Goal: Find specific page/section: Find specific page/section

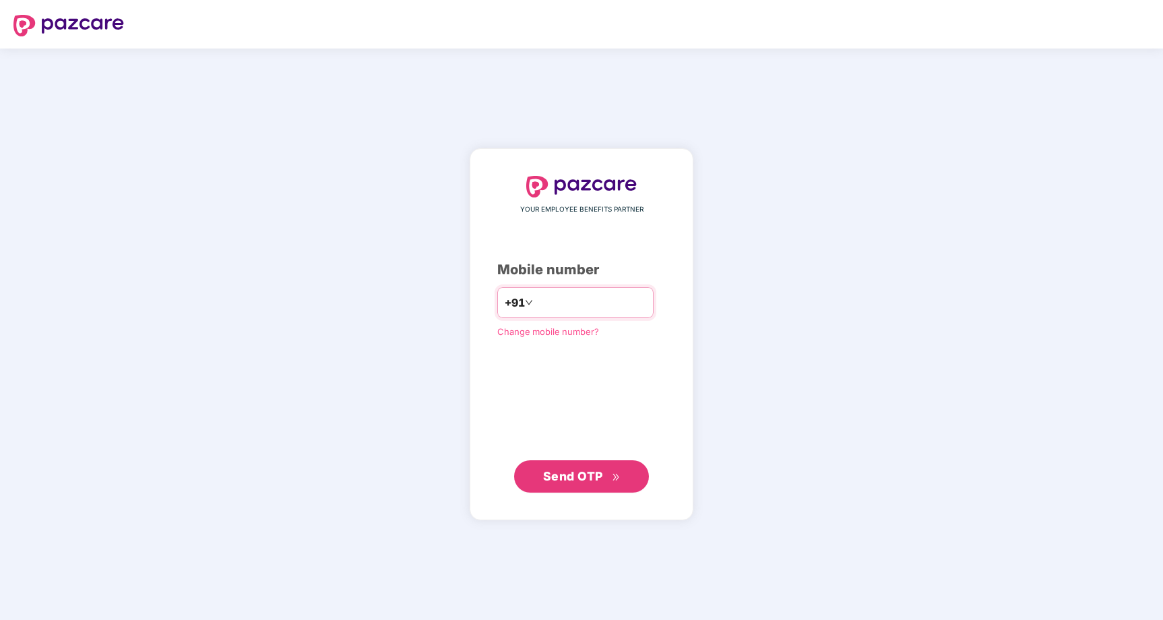
type input "**********"
click at [572, 479] on span "Send OTP" at bounding box center [573, 476] width 60 height 14
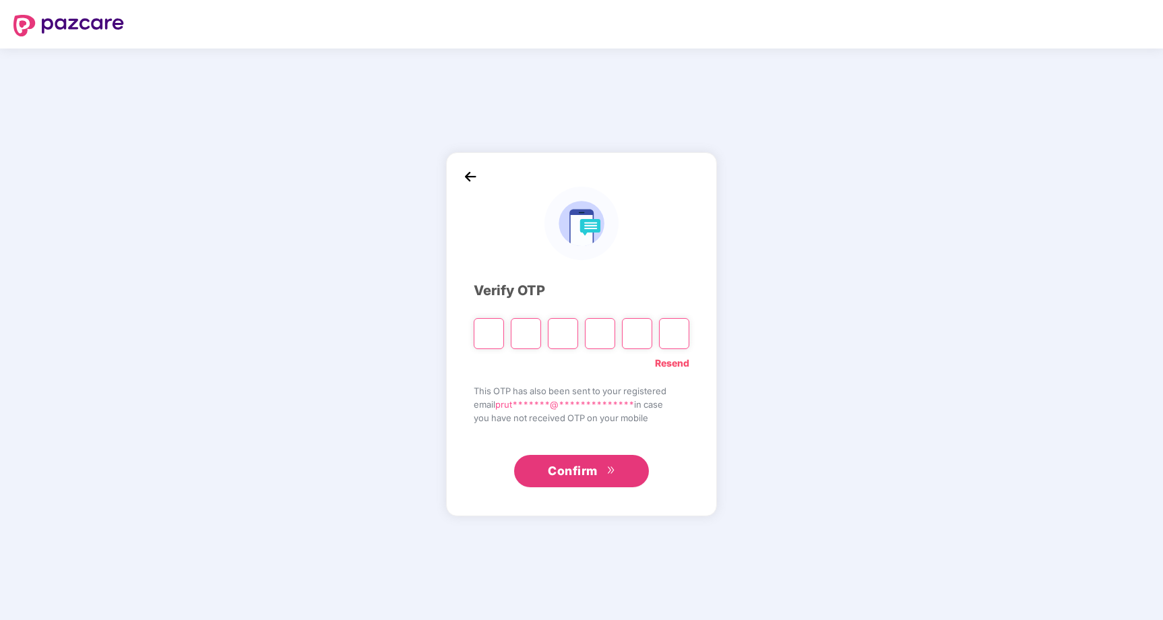
type input "*"
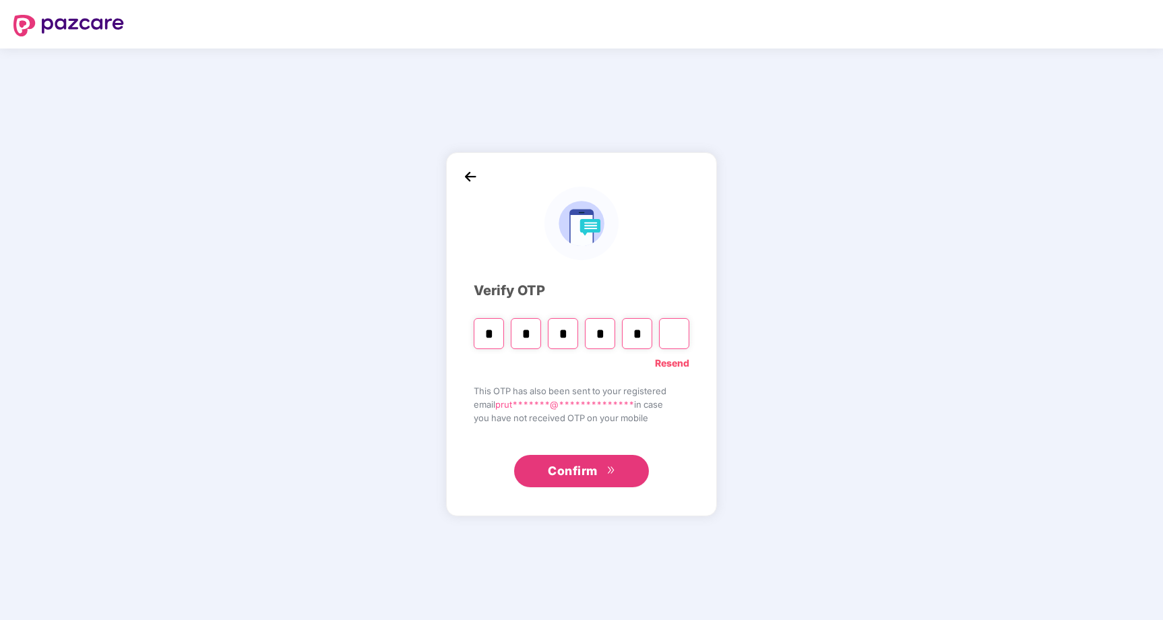
type input "*"
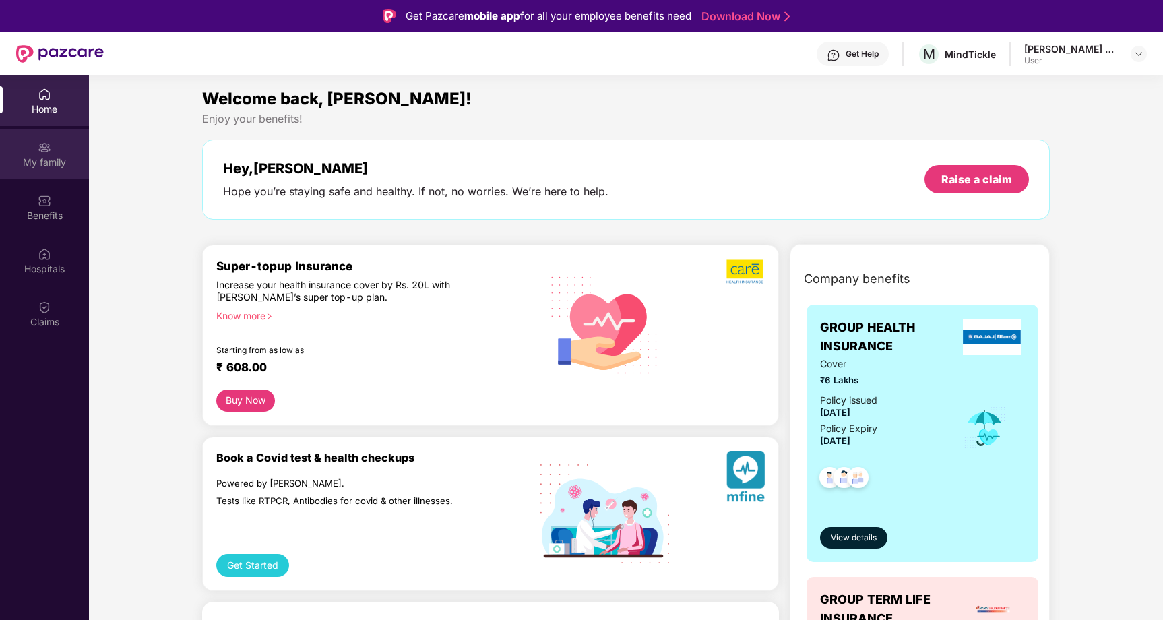
click at [57, 151] on div "My family" at bounding box center [44, 154] width 89 height 51
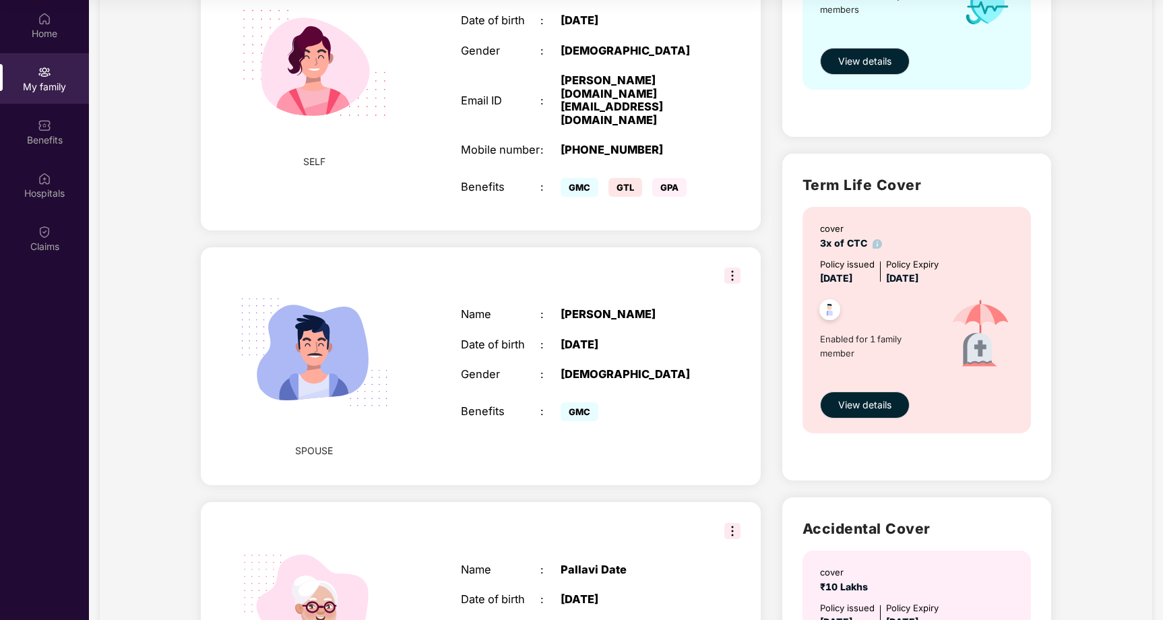
scroll to position [299, 0]
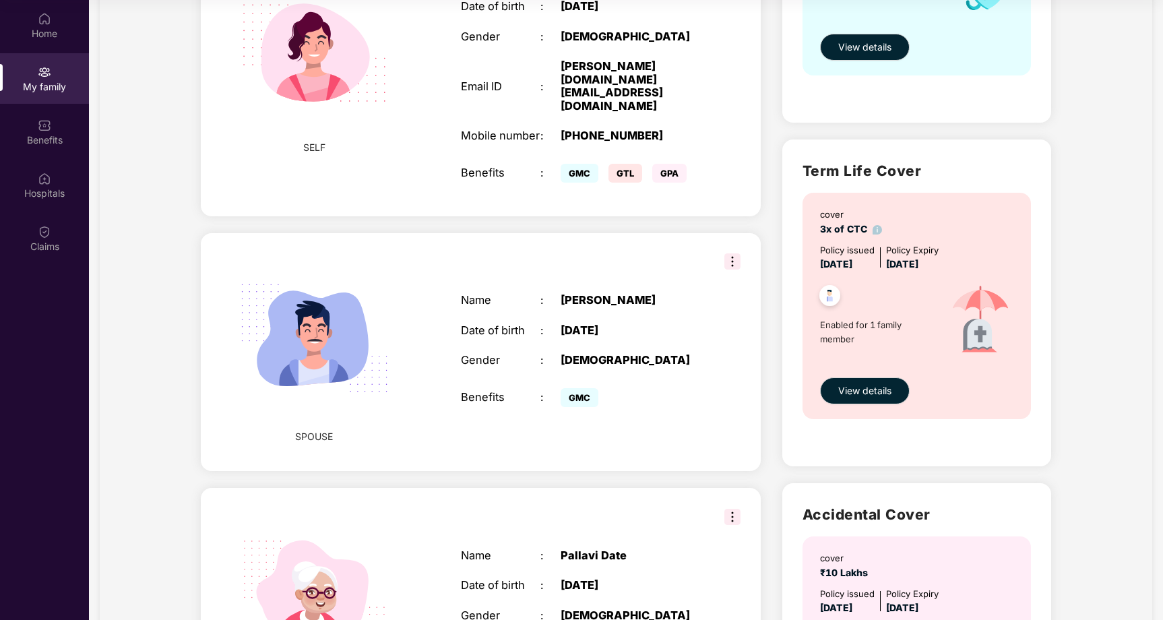
click at [497, 318] on div "Name : [PERSON_NAME] Date of birth : [DEMOGRAPHIC_DATA] Gender : [DEMOGRAPHIC_D…" at bounding box center [581, 352] width 266 height 150
click at [322, 330] on img at bounding box center [314, 338] width 183 height 183
click at [732, 253] on img at bounding box center [733, 261] width 16 height 16
click at [609, 314] on div "Name : [PERSON_NAME] Date of birth : [DEMOGRAPHIC_DATA] Gender : [DEMOGRAPHIC_D…" at bounding box center [581, 352] width 266 height 150
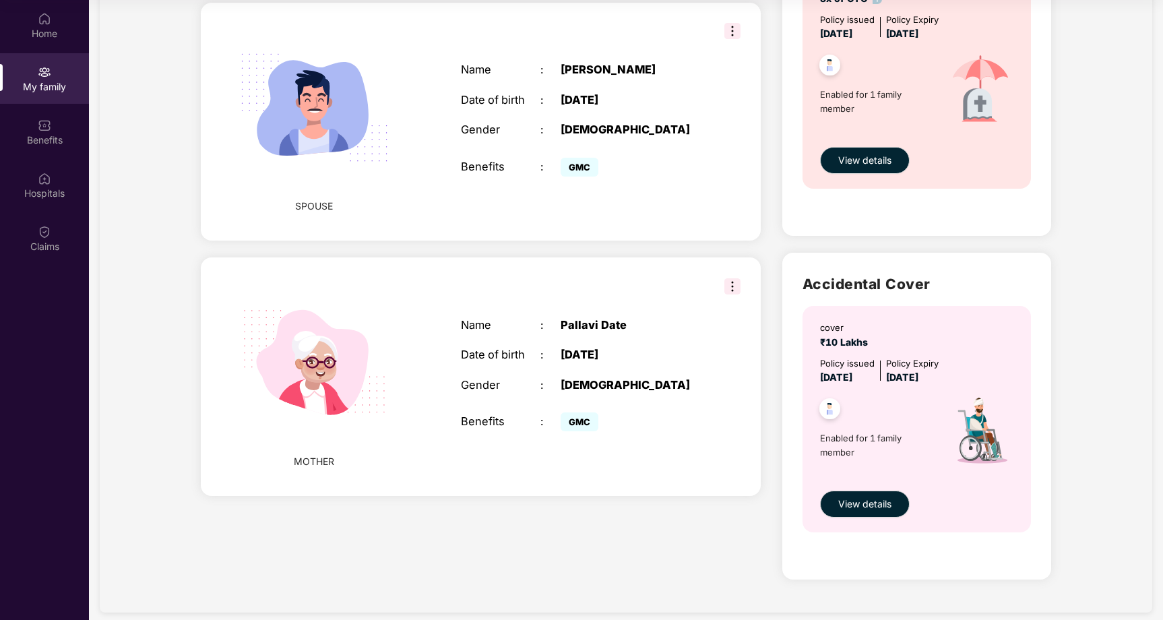
scroll to position [544, 0]
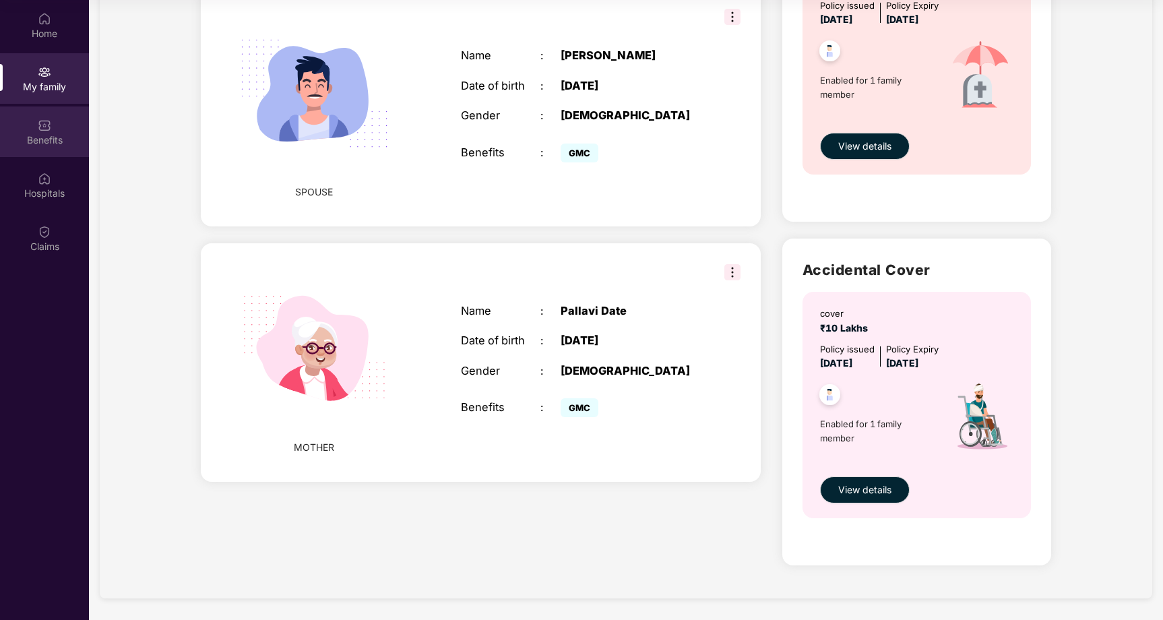
click at [67, 128] on div "Benefits" at bounding box center [44, 131] width 89 height 51
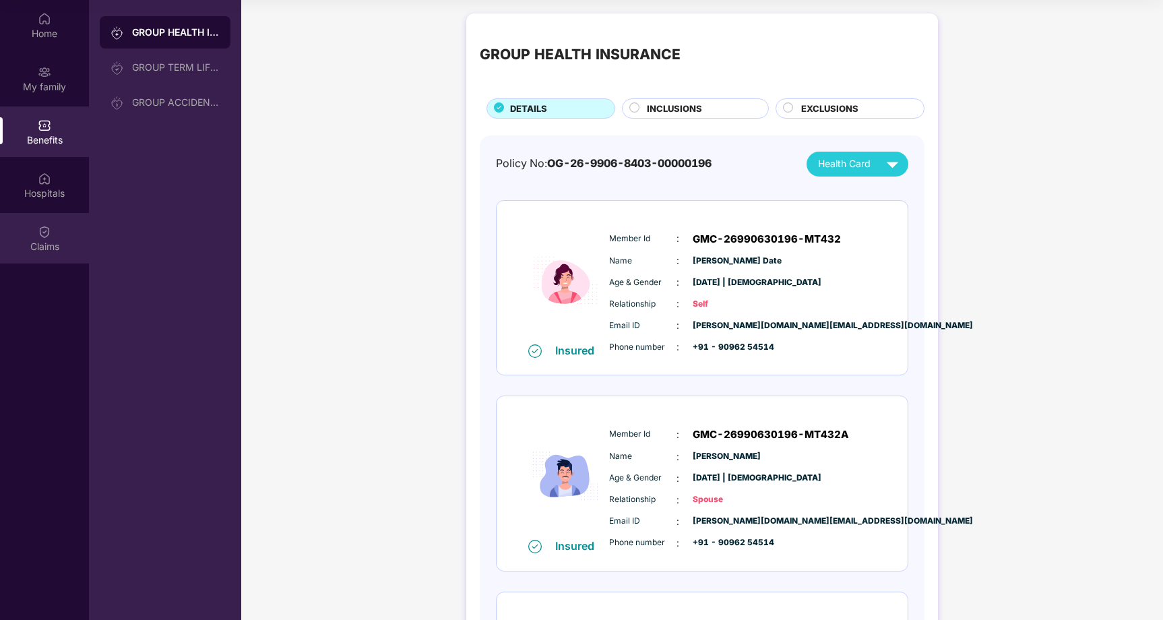
click at [42, 228] on img at bounding box center [44, 231] width 13 height 13
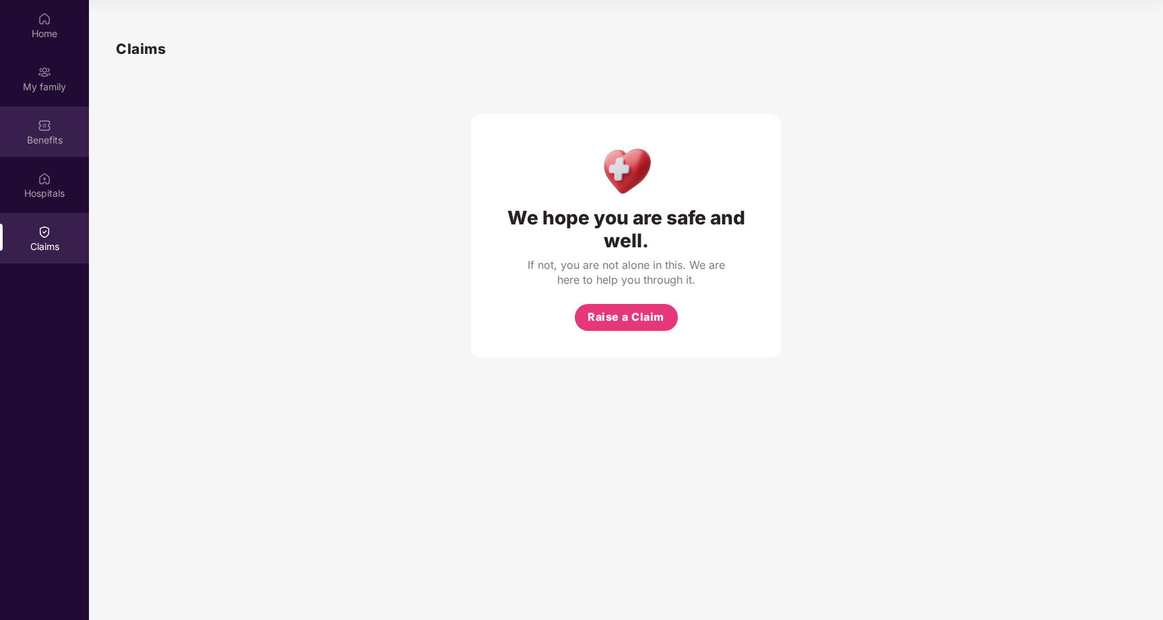
click at [51, 138] on div "Benefits" at bounding box center [44, 139] width 89 height 13
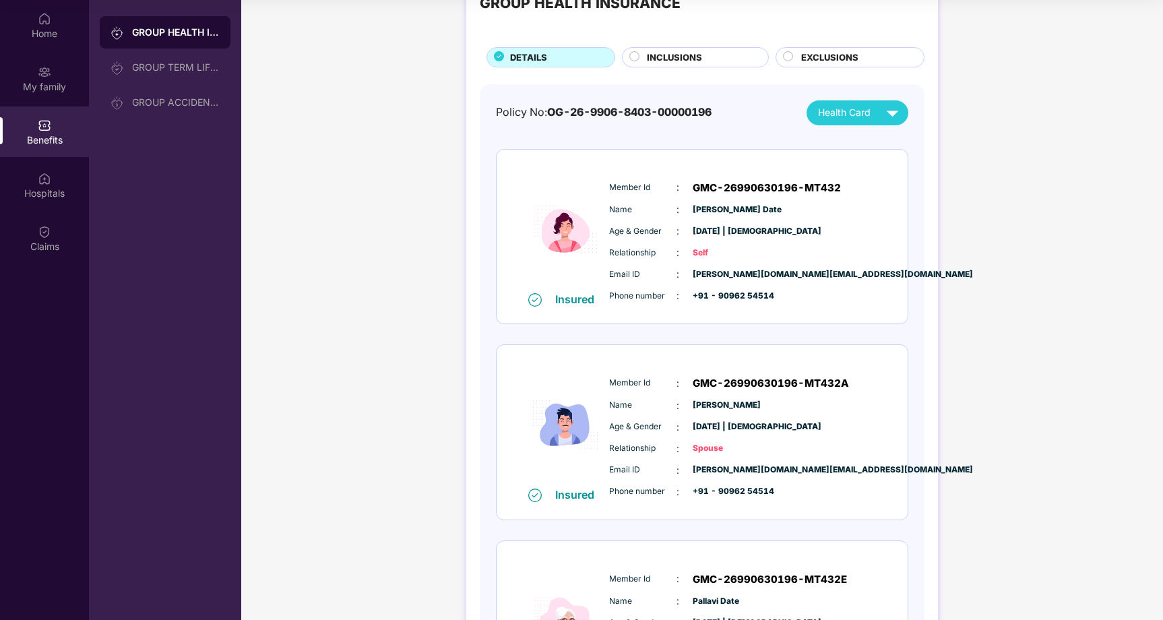
scroll to position [54, 0]
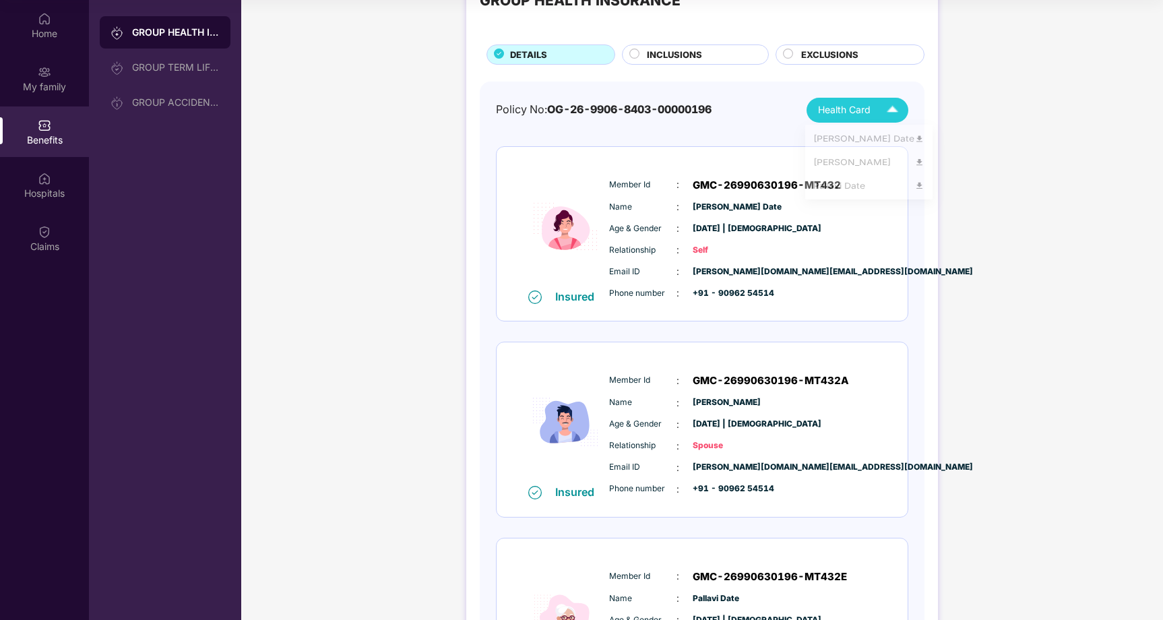
click at [830, 109] on span "Health Card" at bounding box center [844, 109] width 53 height 15
click at [915, 167] on img at bounding box center [920, 168] width 10 height 10
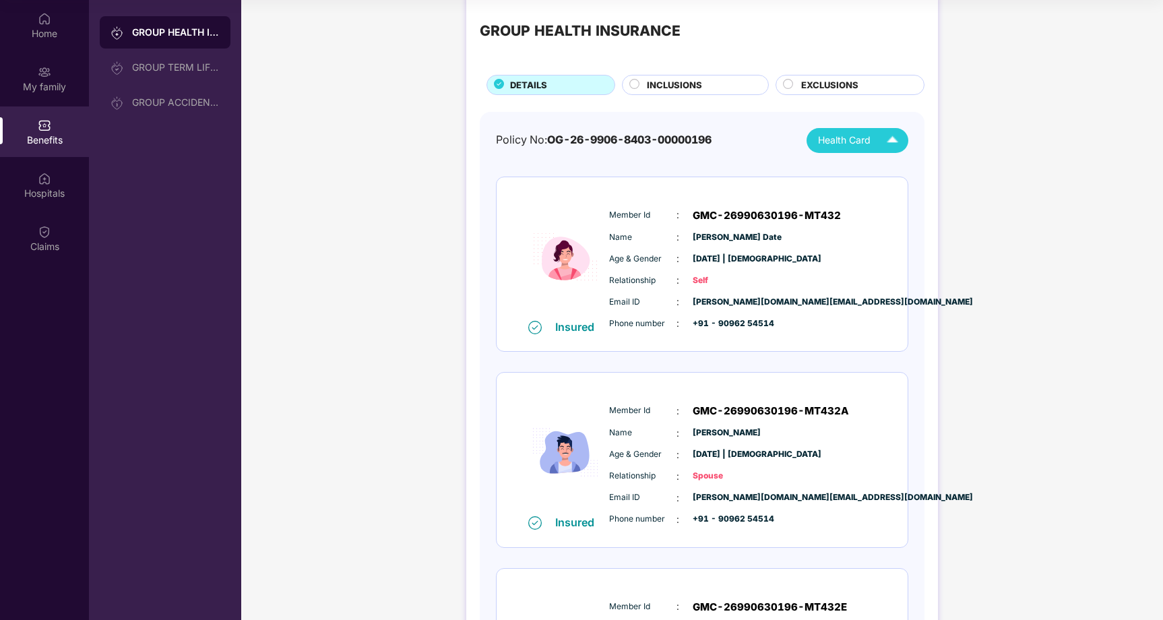
scroll to position [13, 0]
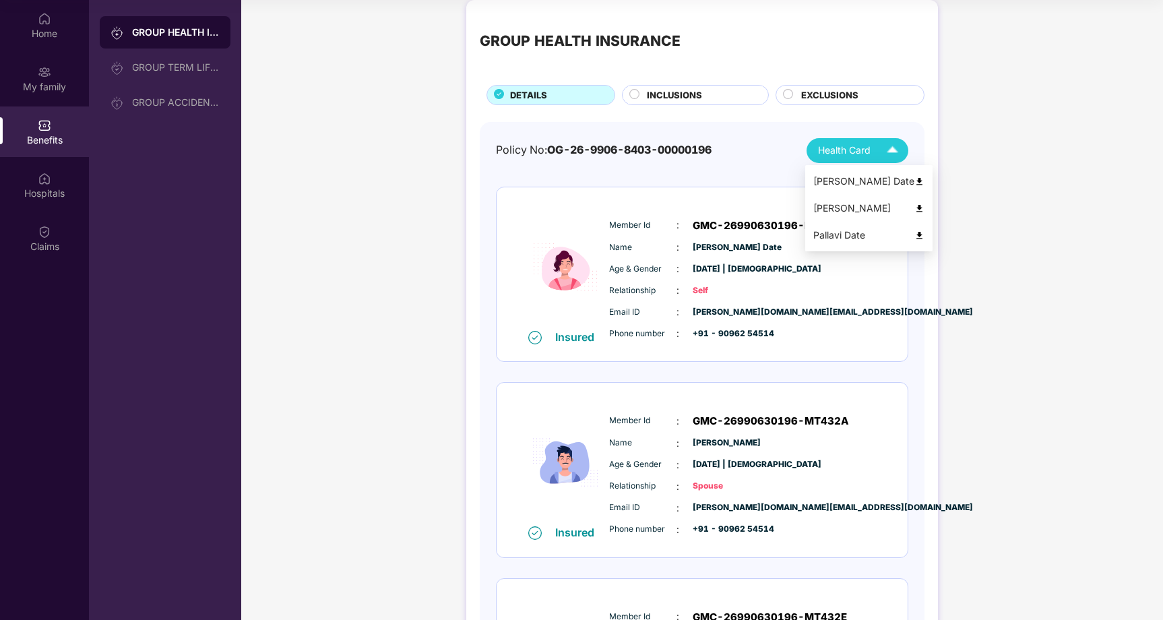
click at [838, 152] on span "Health Card" at bounding box center [844, 150] width 53 height 15
click at [915, 179] on img at bounding box center [920, 182] width 10 height 10
